Goal: Information Seeking & Learning: Learn about a topic

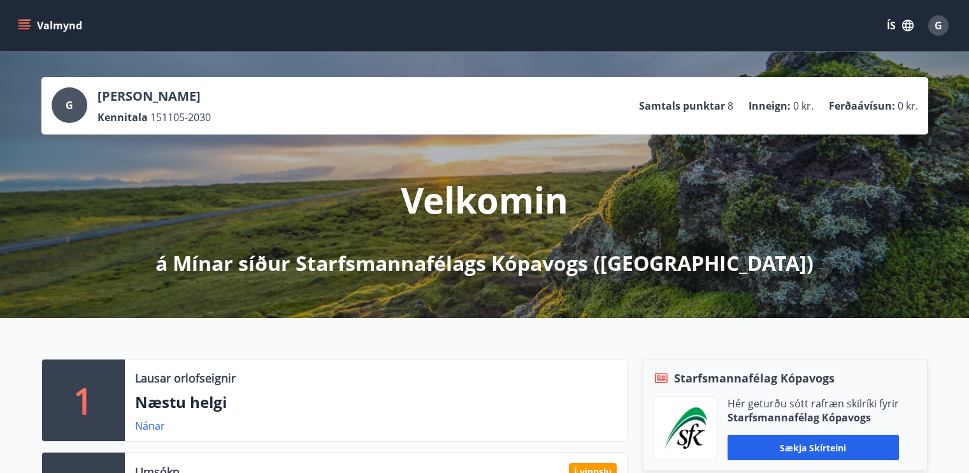
scroll to position [257, 0]
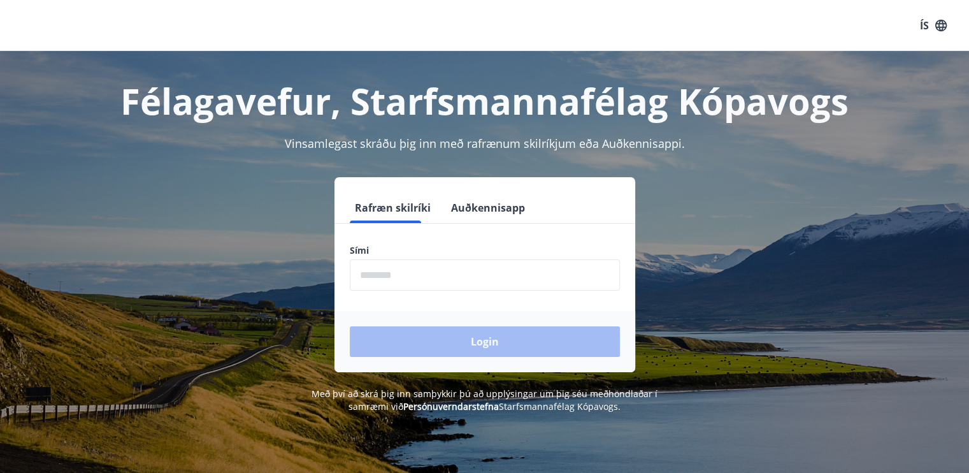
click at [410, 267] on input "phone" at bounding box center [485, 274] width 270 height 31
type input "********"
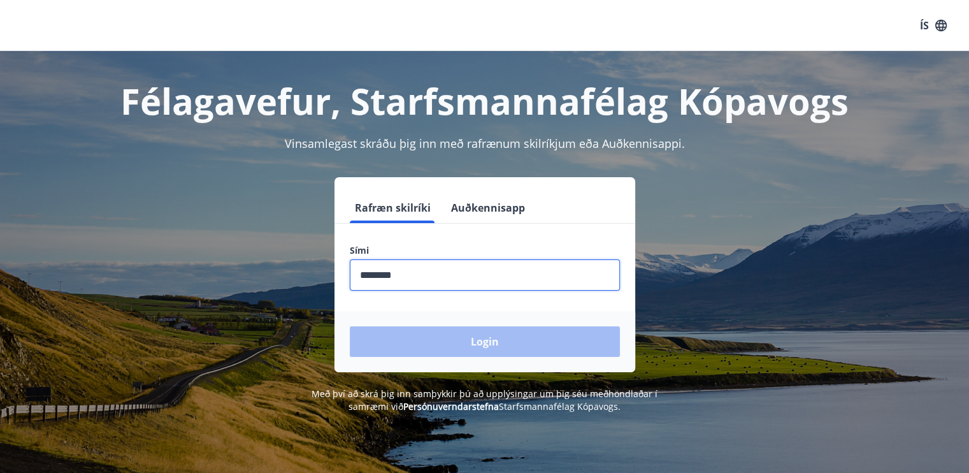
click at [350, 326] on button "Login" at bounding box center [485, 341] width 270 height 31
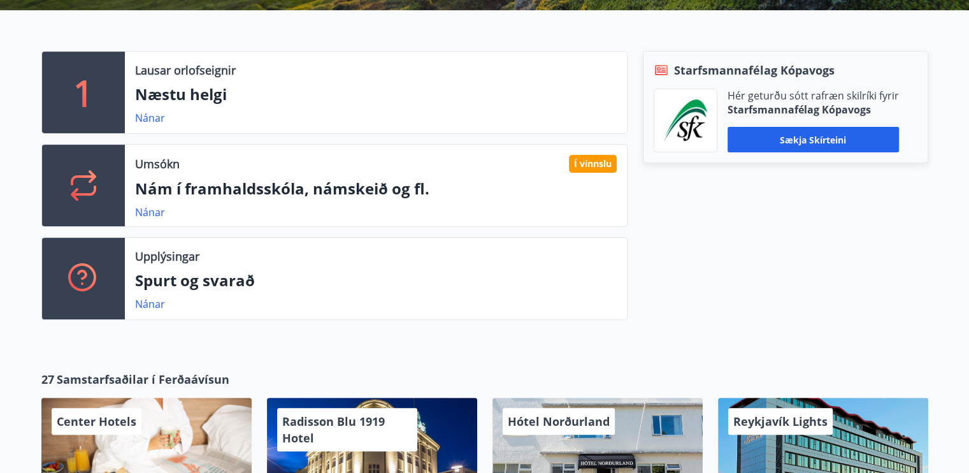
scroll to position [308, 0]
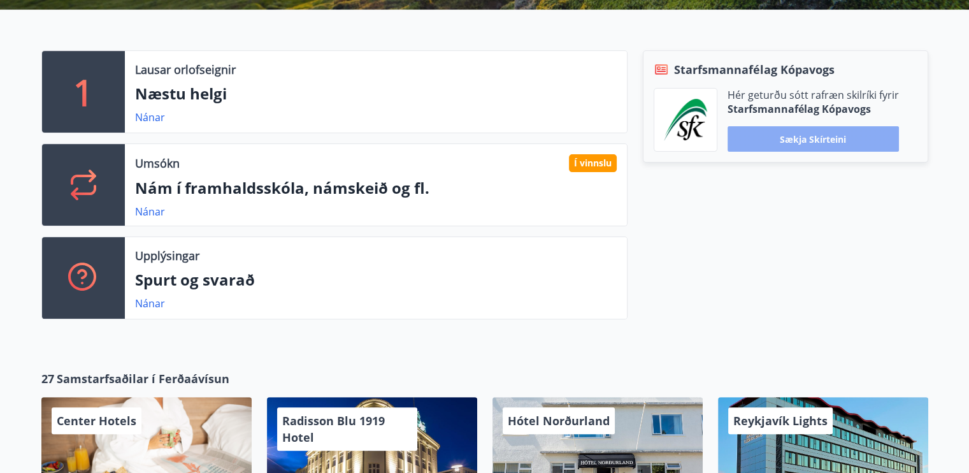
click at [821, 141] on button "Sækja skírteini" at bounding box center [813, 138] width 171 height 25
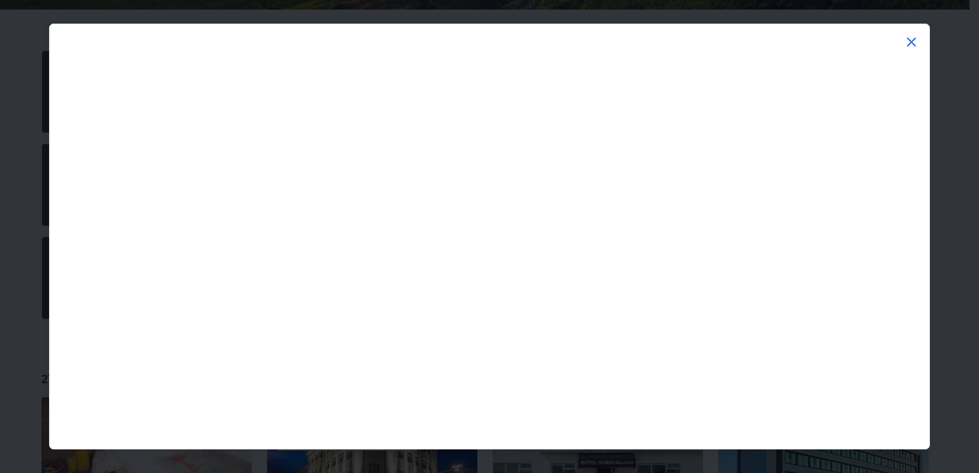
click at [907, 50] on div at bounding box center [910, 43] width 15 height 19
click at [909, 43] on icon at bounding box center [911, 42] width 9 height 9
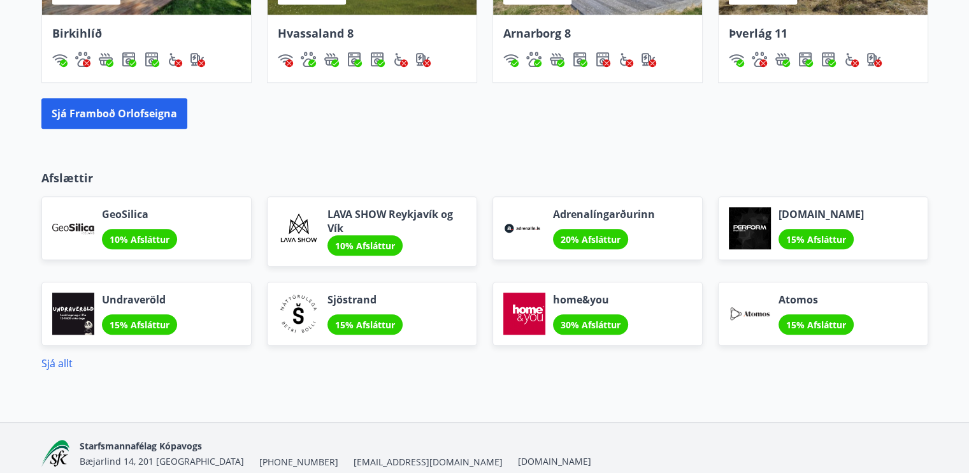
scroll to position [1137, 0]
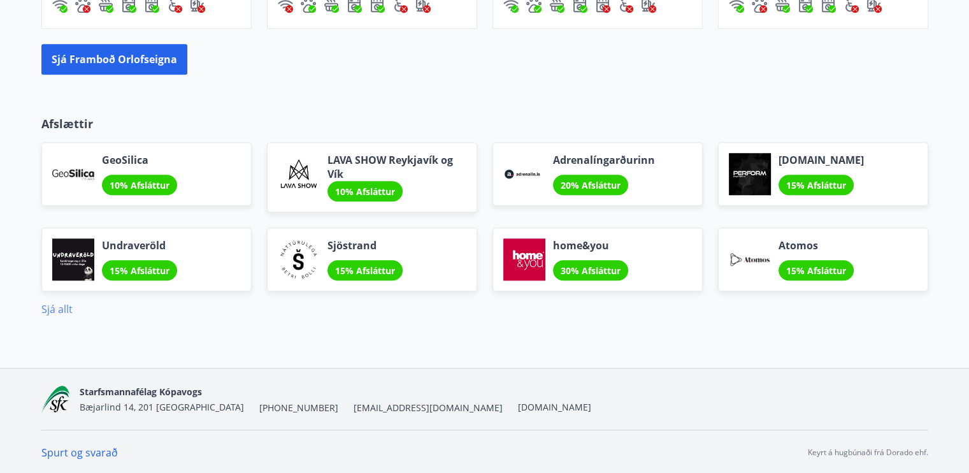
click at [51, 308] on link "Sjá allt" at bounding box center [56, 309] width 31 height 14
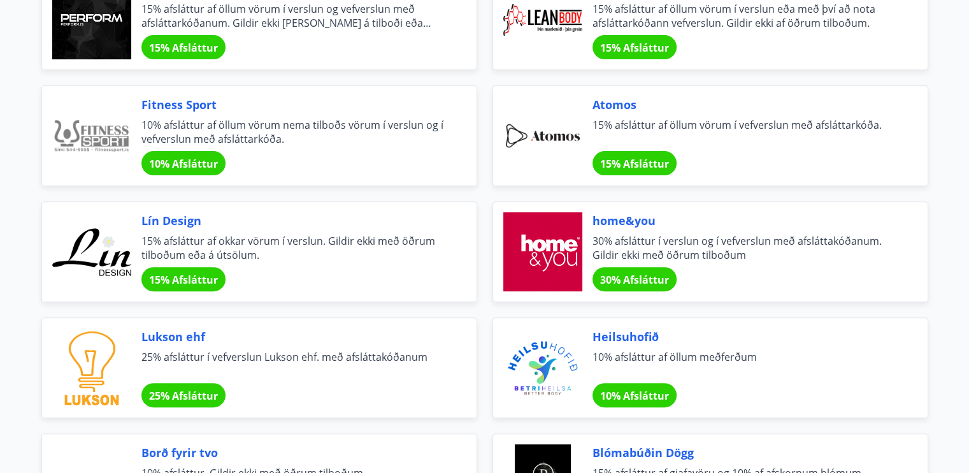
scroll to position [341, 0]
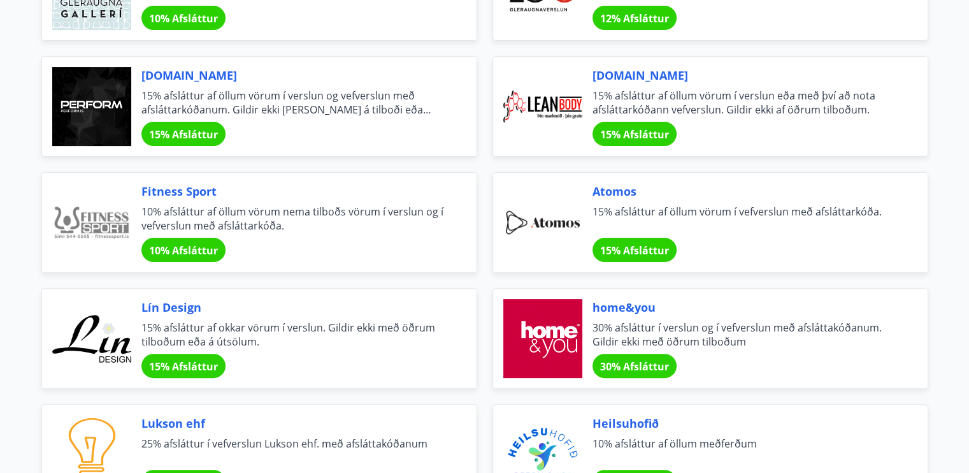
click at [185, 129] on span "15% Afsláttur" at bounding box center [183, 134] width 69 height 14
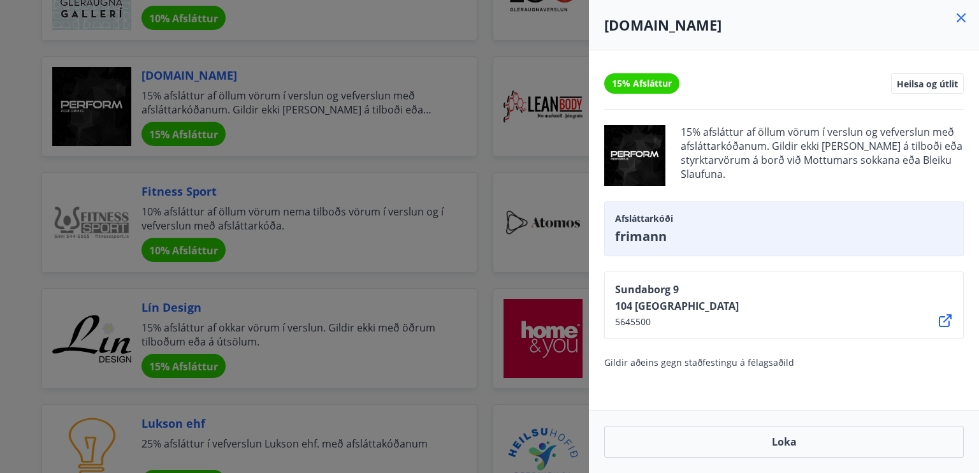
click at [343, 255] on div at bounding box center [489, 236] width 979 height 473
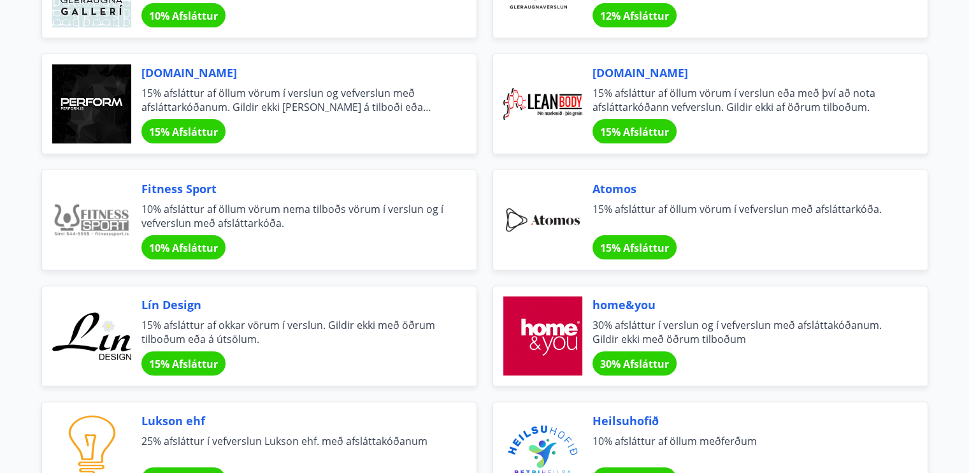
scroll to position [343, 0]
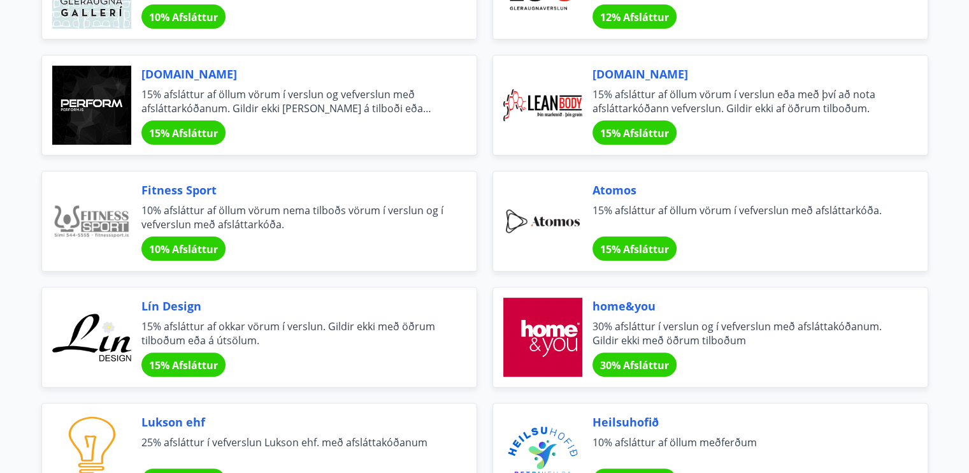
click at [344, 229] on span "10% afsláttur af öllum vörum nema tilboðs vörum í verslun og í vefverslun með a…" at bounding box center [293, 217] width 305 height 28
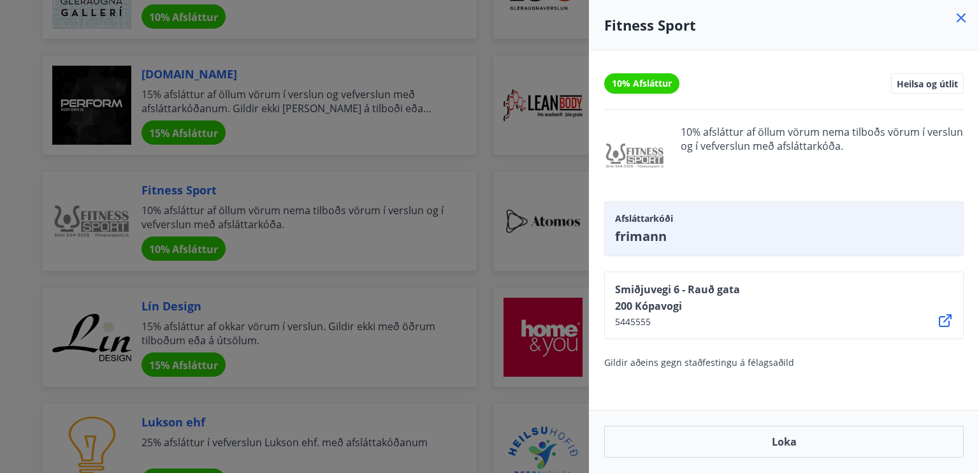
click at [390, 219] on div at bounding box center [489, 236] width 979 height 473
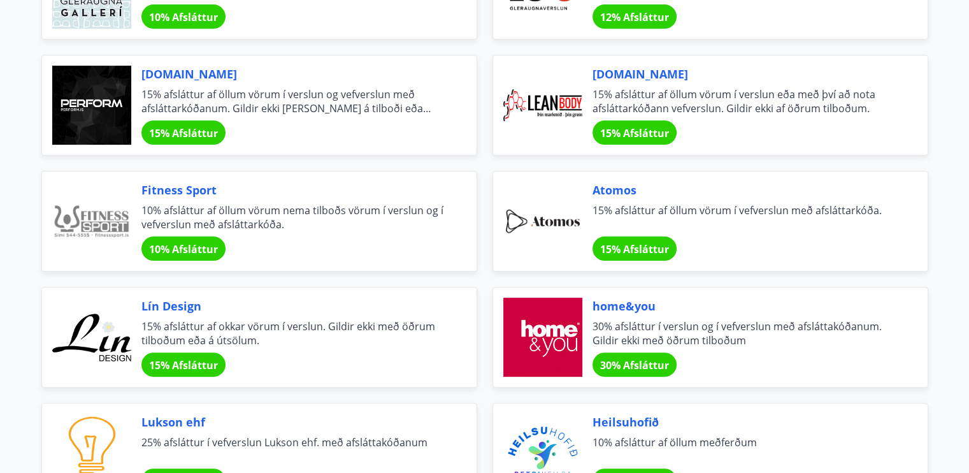
click at [287, 99] on span "15% afsláttur af öllum vörum í verslun og vefverslun með afsláttarkóðanum. Gild…" at bounding box center [293, 101] width 305 height 28
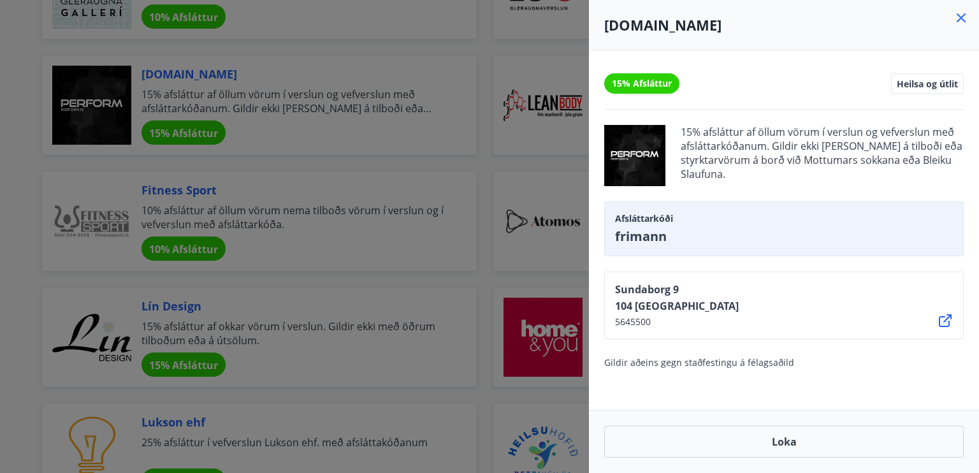
click at [368, 194] on div at bounding box center [489, 236] width 979 height 473
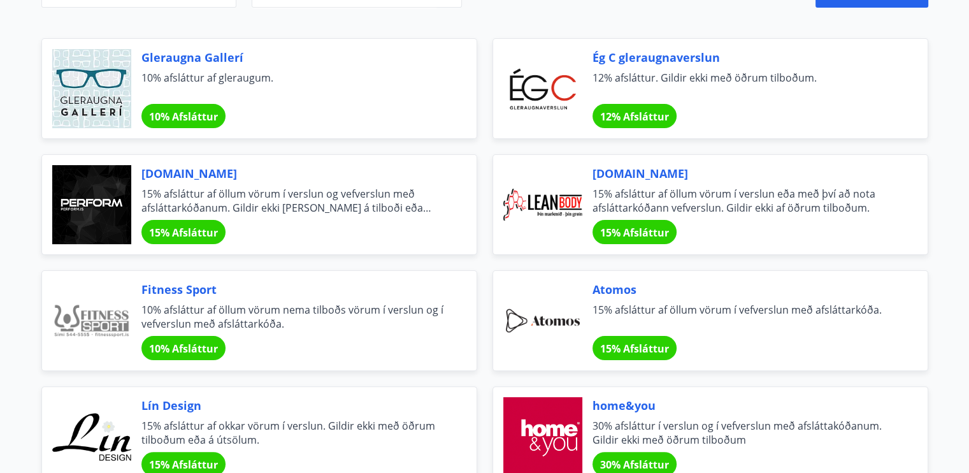
scroll to position [0, 0]
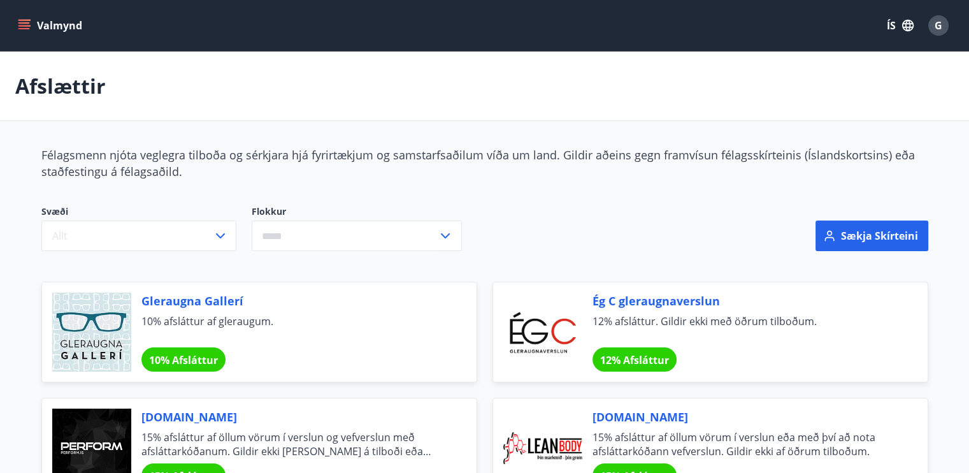
click at [59, 31] on button "Valmynd" at bounding box center [51, 25] width 72 height 23
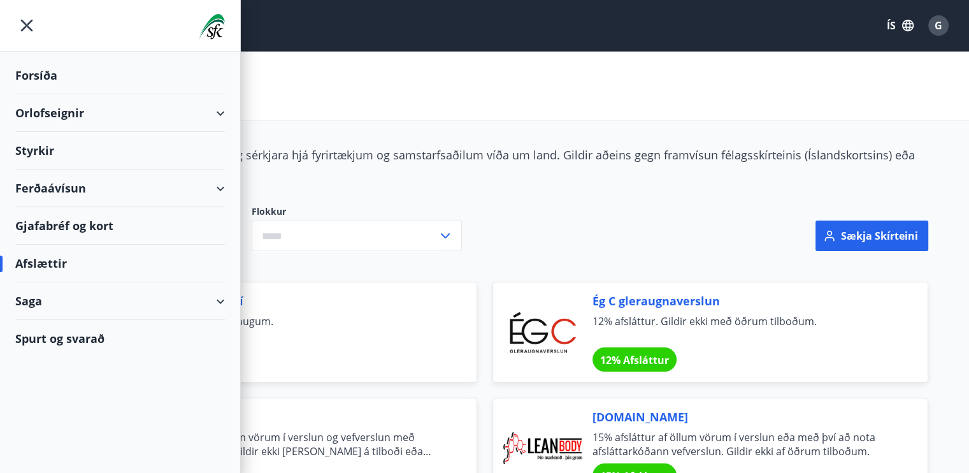
click at [48, 63] on div "Forsíða" at bounding box center [120, 76] width 210 height 38
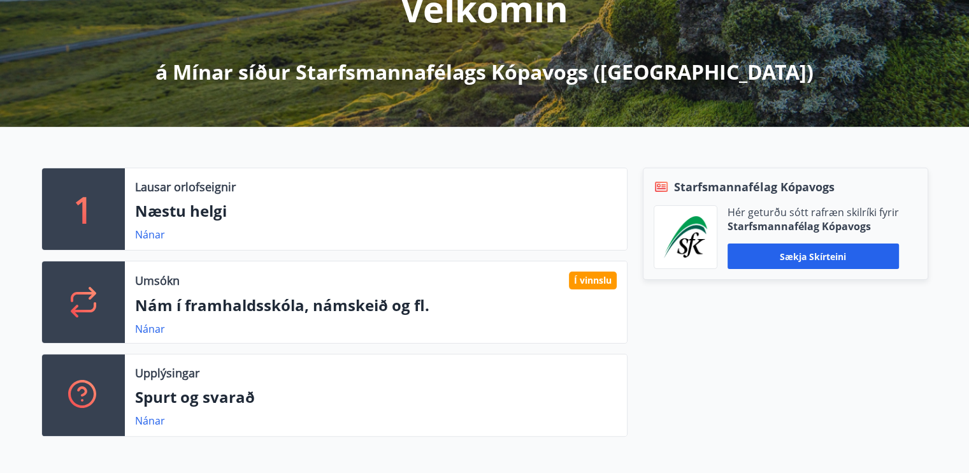
scroll to position [285, 0]
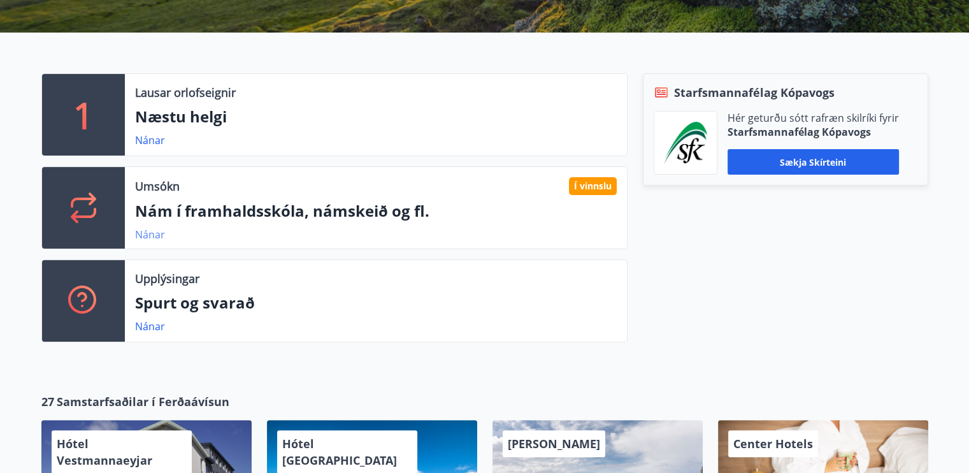
click at [151, 235] on link "Nánar" at bounding box center [150, 234] width 30 height 14
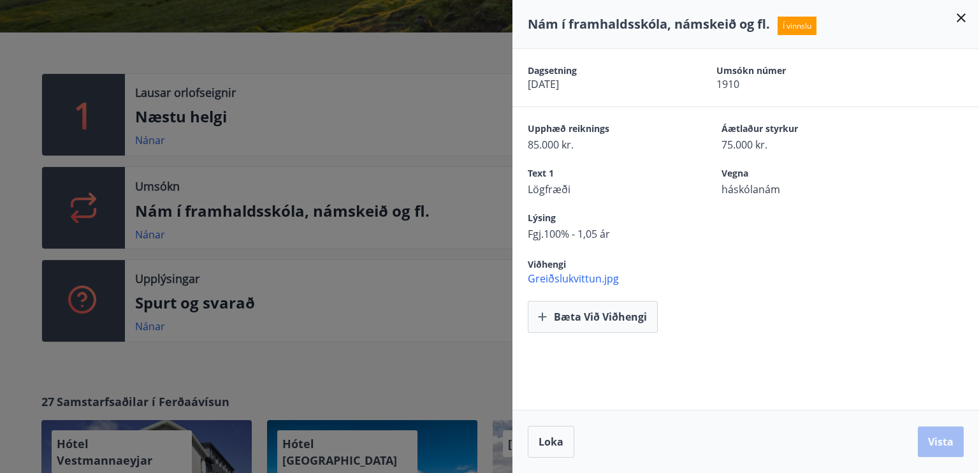
click at [596, 282] on span "Greiðslukvittun.jpg" at bounding box center [752, 278] width 451 height 14
click at [410, 99] on div at bounding box center [489, 236] width 979 height 473
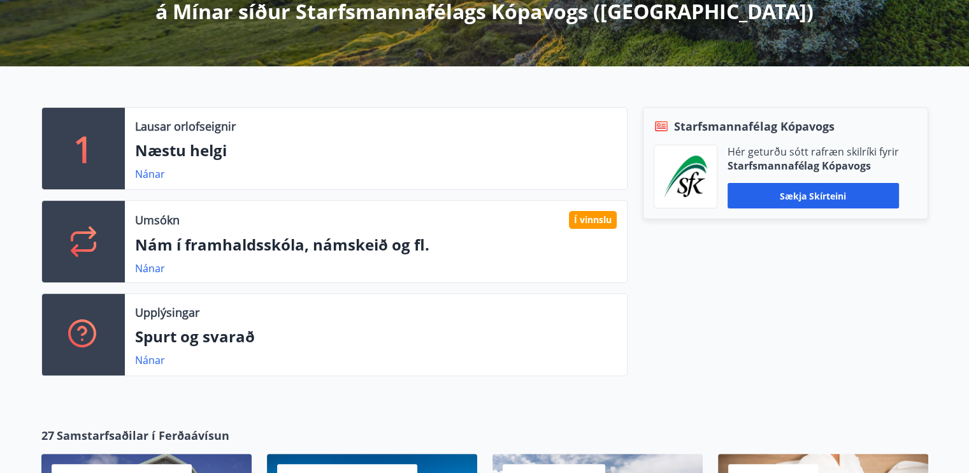
scroll to position [157, 0]
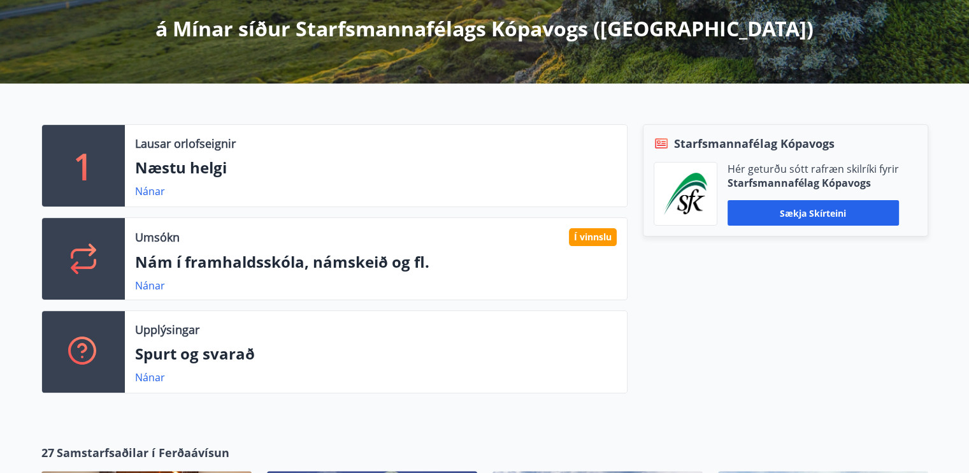
scroll to position [234, 0]
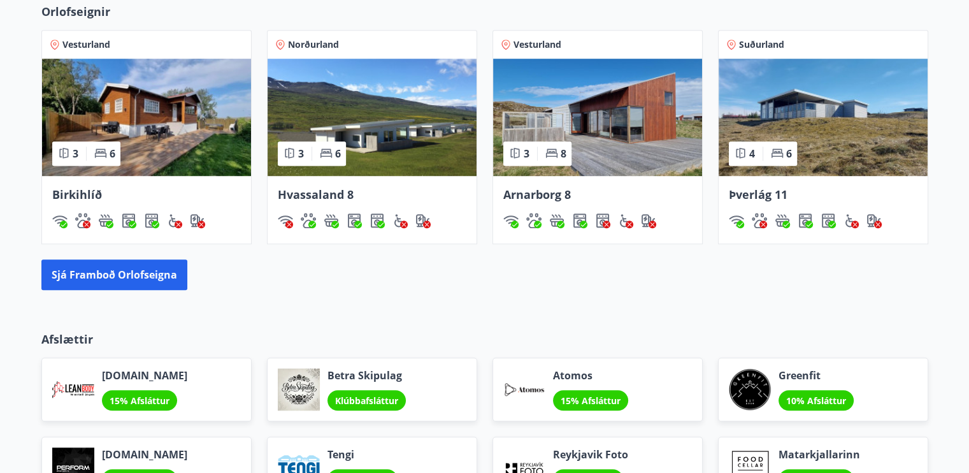
scroll to position [1131, 0]
